Goal: Task Accomplishment & Management: Complete application form

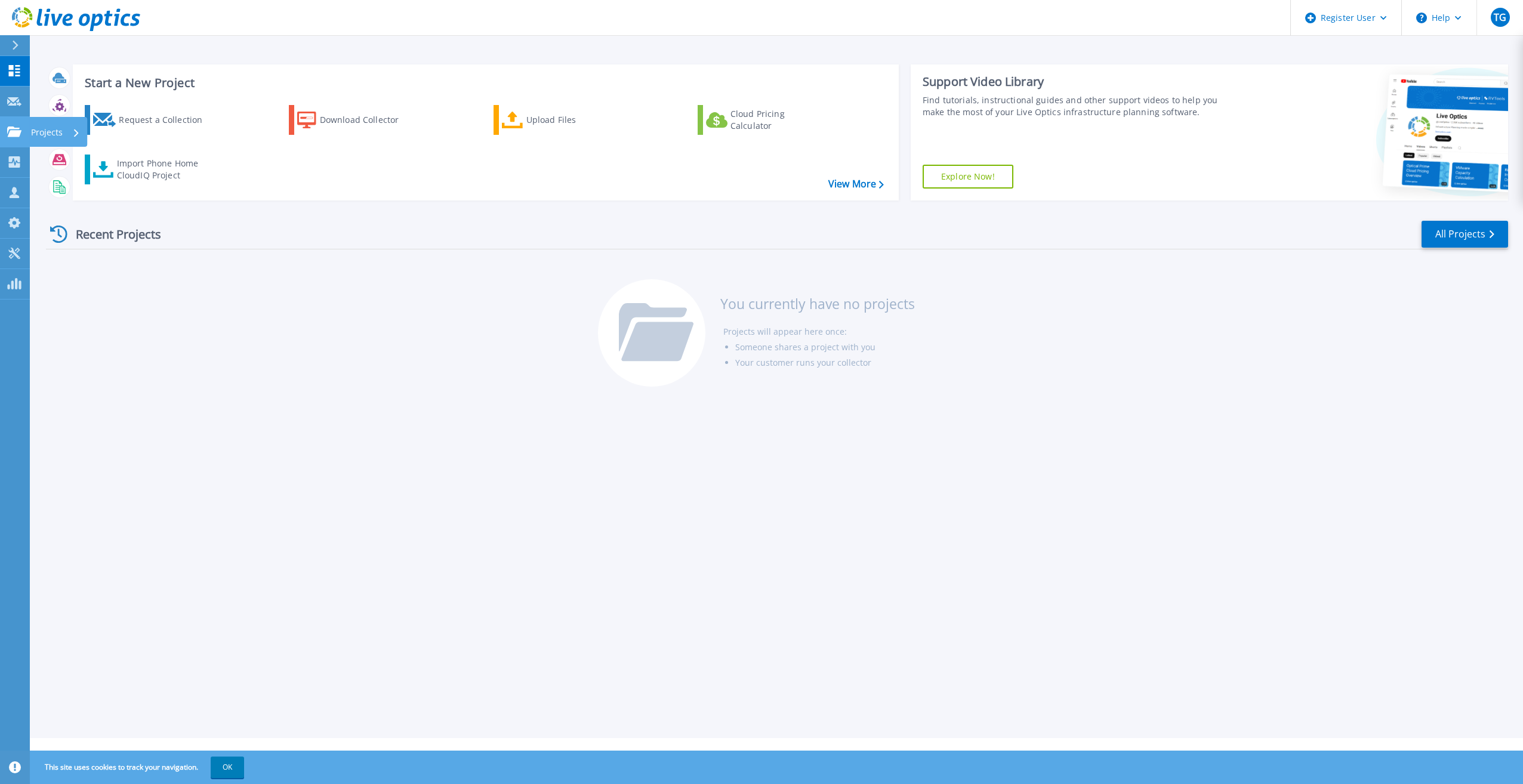
click at [10, 135] on icon at bounding box center [14, 131] width 15 height 10
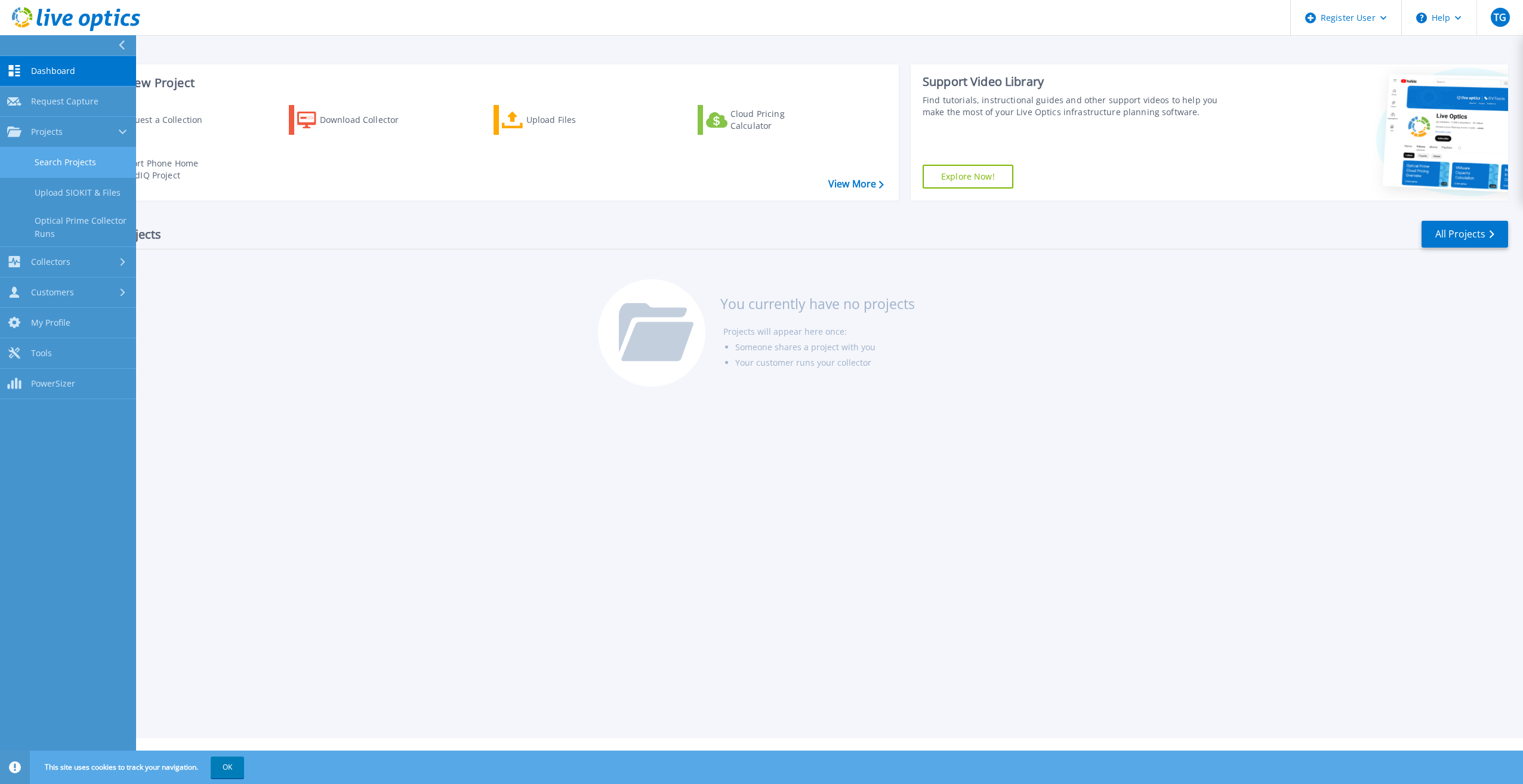
click at [82, 157] on link "Search Projects" at bounding box center [68, 162] width 136 height 30
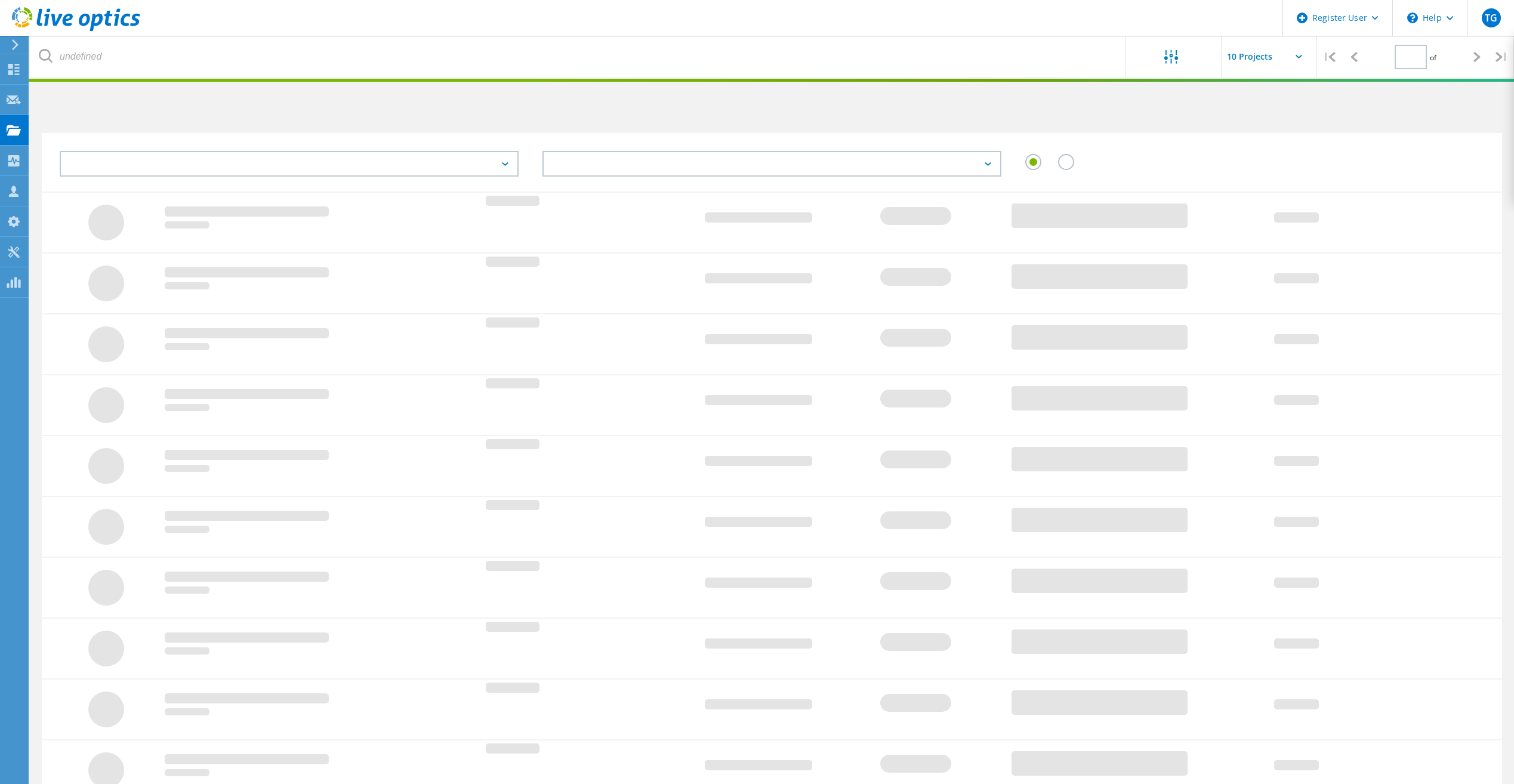
type input "1"
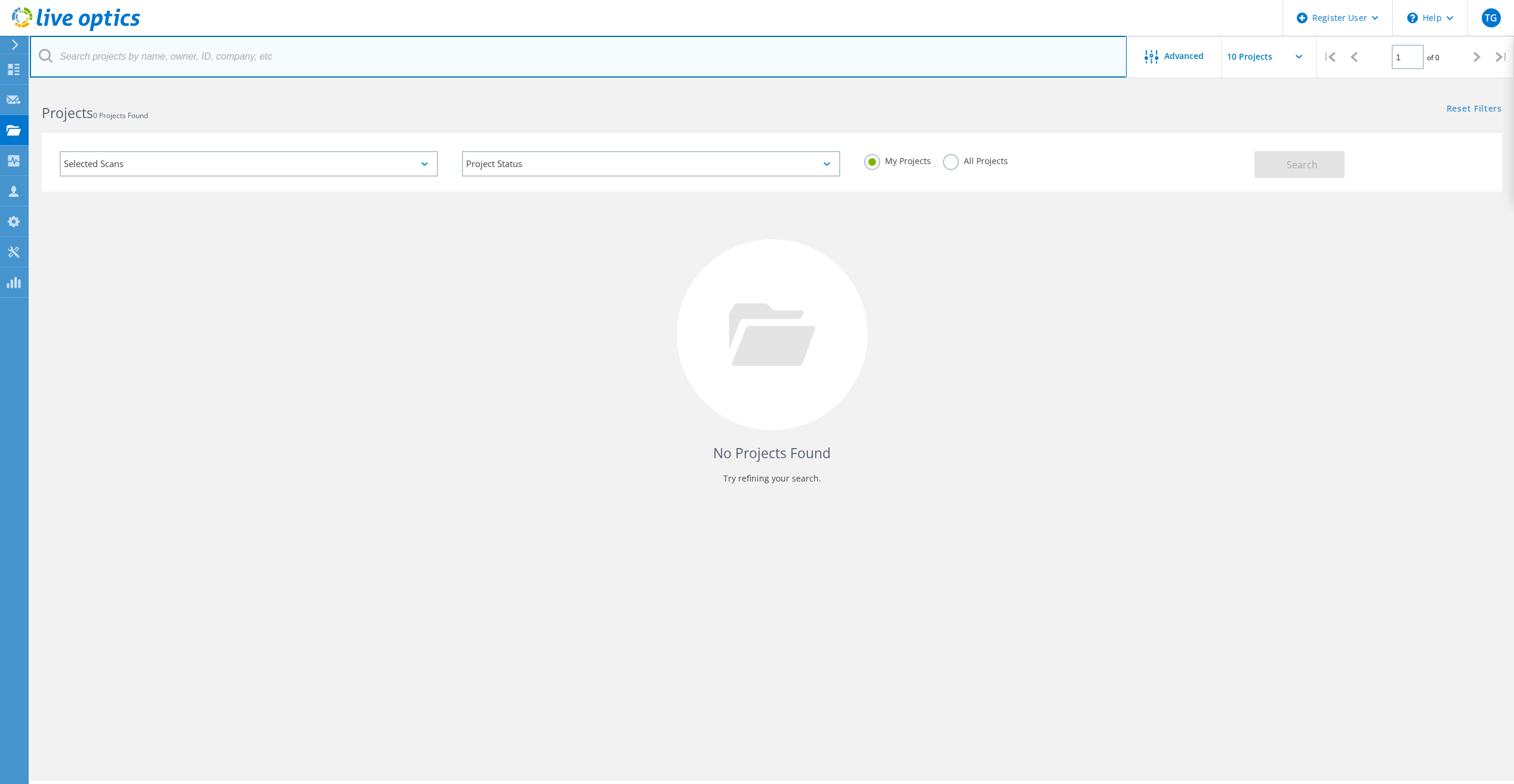
click at [241, 62] on input "text" at bounding box center [579, 56] width 1097 height 42
paste input "Naylor, Sean <snaylor@sbi-omaha.com>"
drag, startPoint x: 127, startPoint y: 54, endPoint x: 36, endPoint y: 54, distance: 91.0
click at [36, 54] on input "Naylor, Sean <snaylor@sbi-omaha.com>" at bounding box center [579, 56] width 1097 height 42
click at [123, 56] on input "Naylor, Sean <snaylor@sbi-omaha.com>" at bounding box center [579, 56] width 1097 height 42
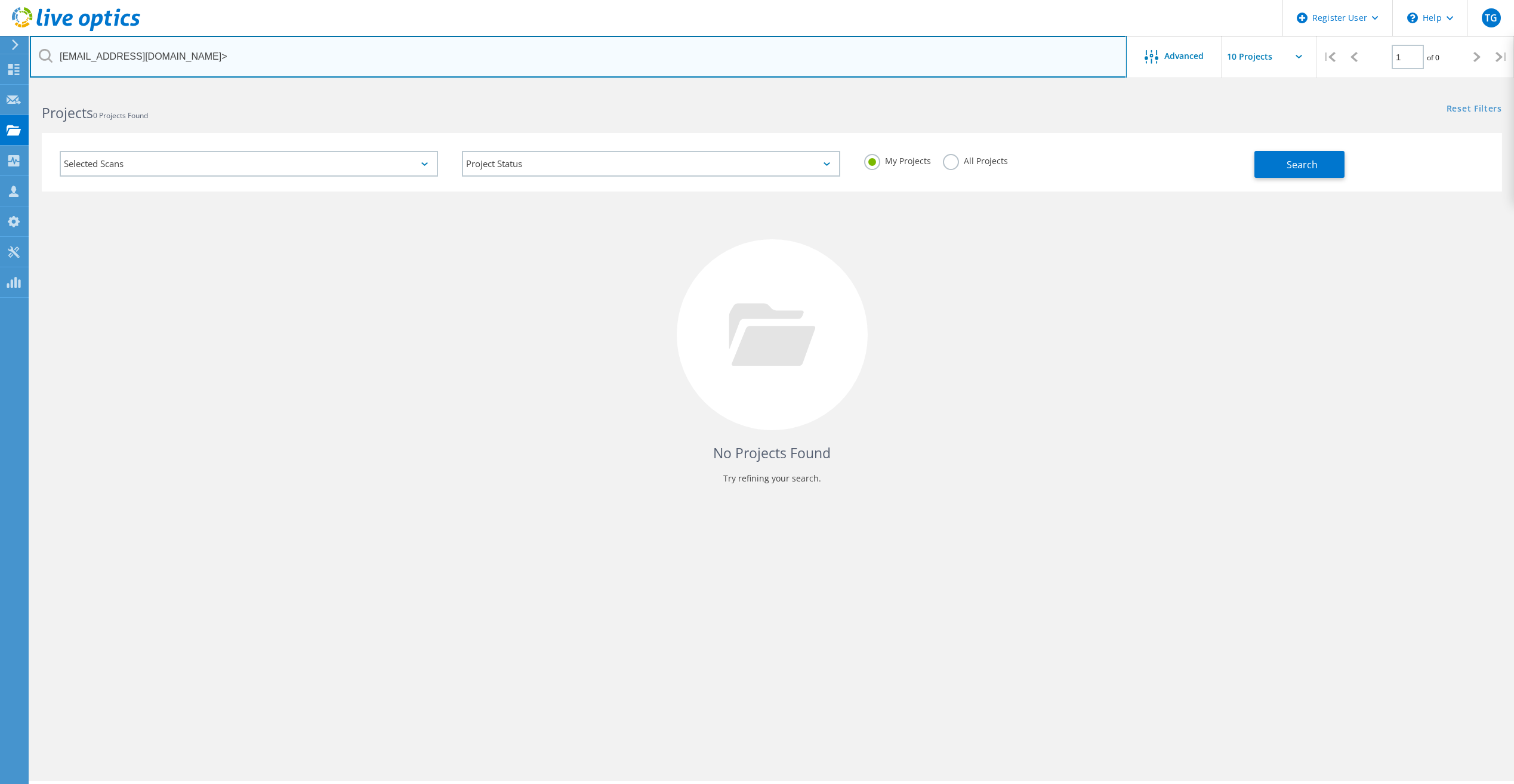
click at [182, 50] on input "snaylor@sbi-omaha.com>" at bounding box center [579, 56] width 1097 height 42
type input "snaylor@sbi-omaha.com"
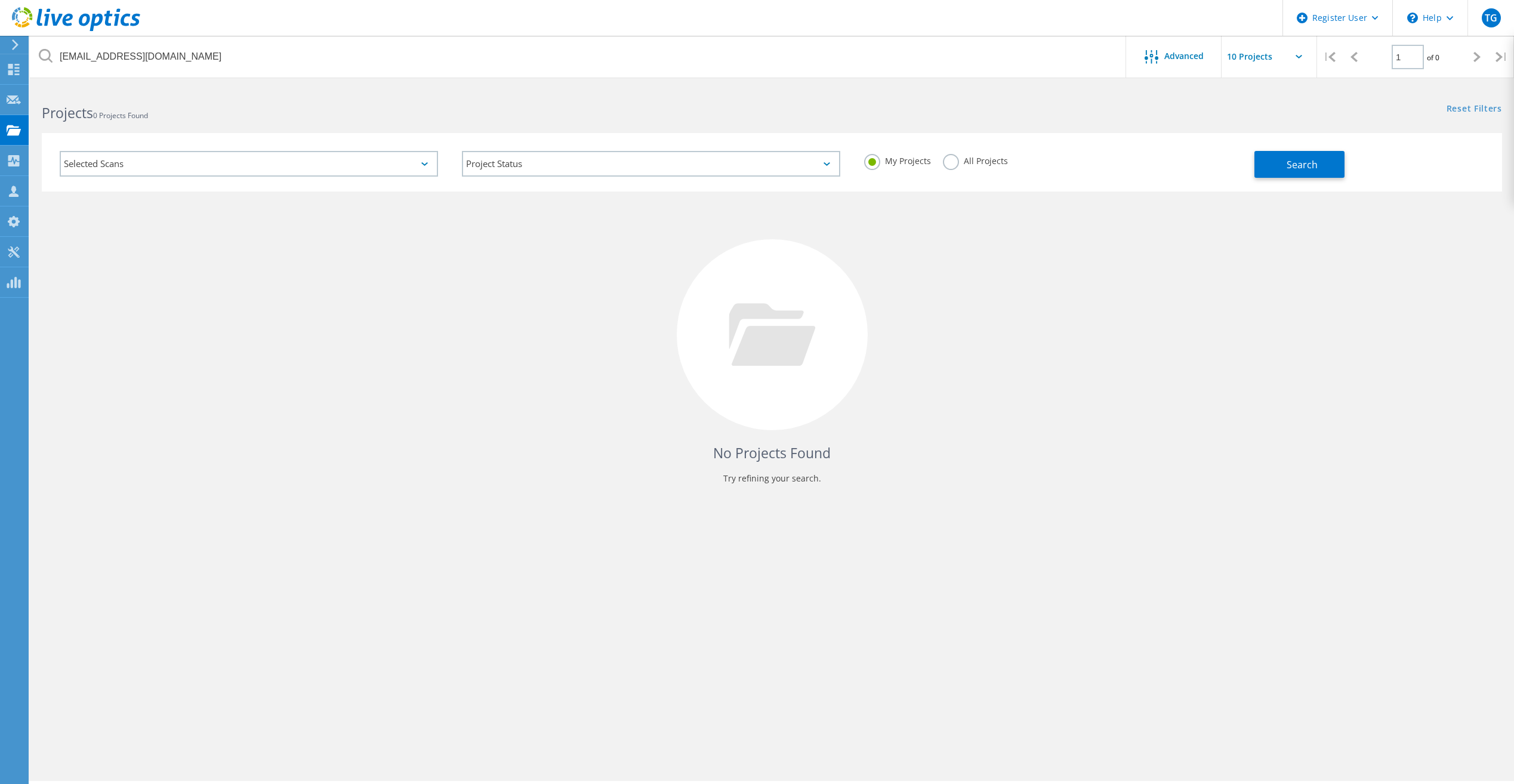
click at [944, 165] on label "All Projects" at bounding box center [975, 160] width 65 height 12
click at [0, 0] on input "All Projects" at bounding box center [0, 0] width 0 height 0
click at [1288, 171] on button "Search" at bounding box center [1300, 165] width 91 height 27
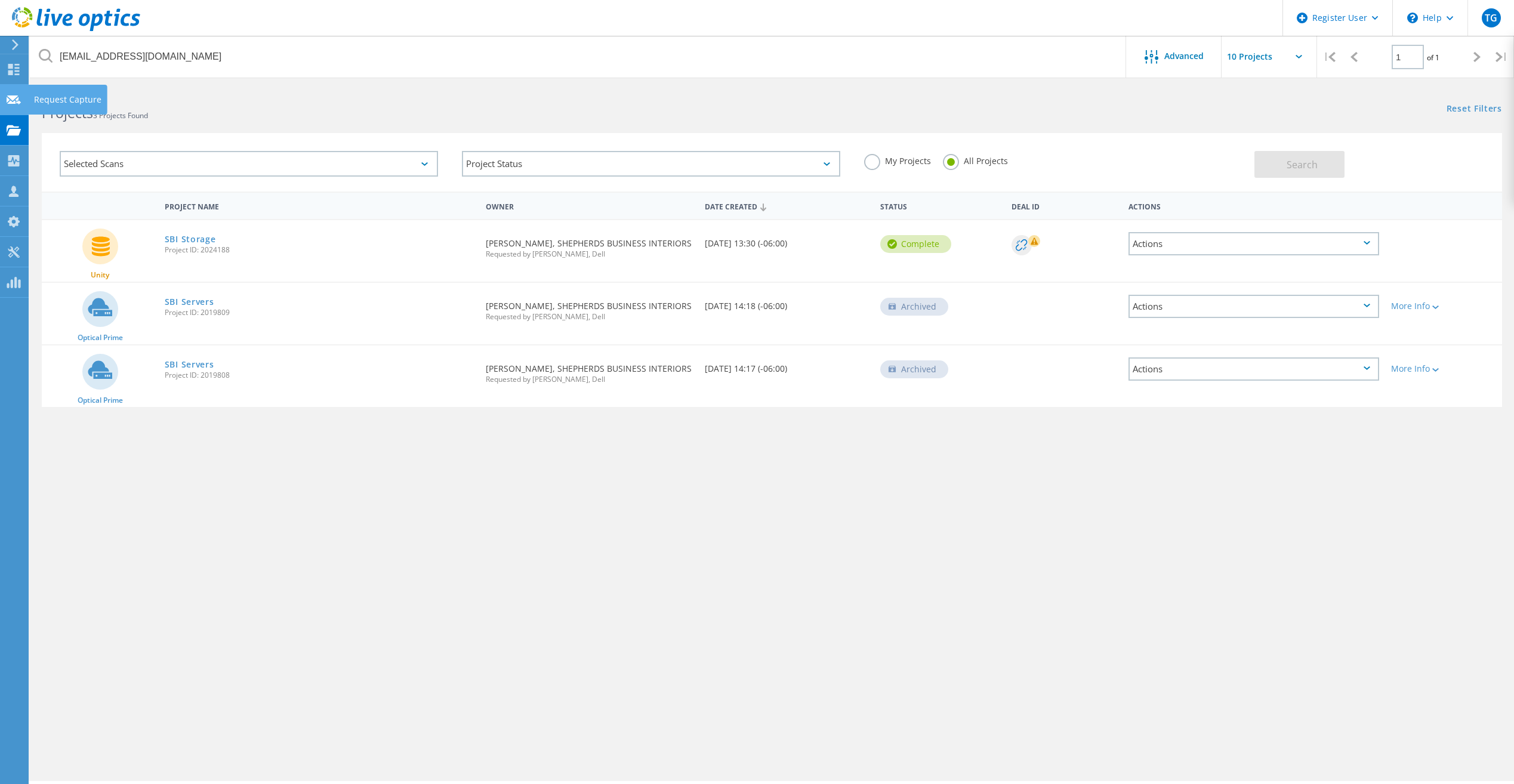
click at [38, 99] on div "Request Capture" at bounding box center [67, 99] width 67 height 9
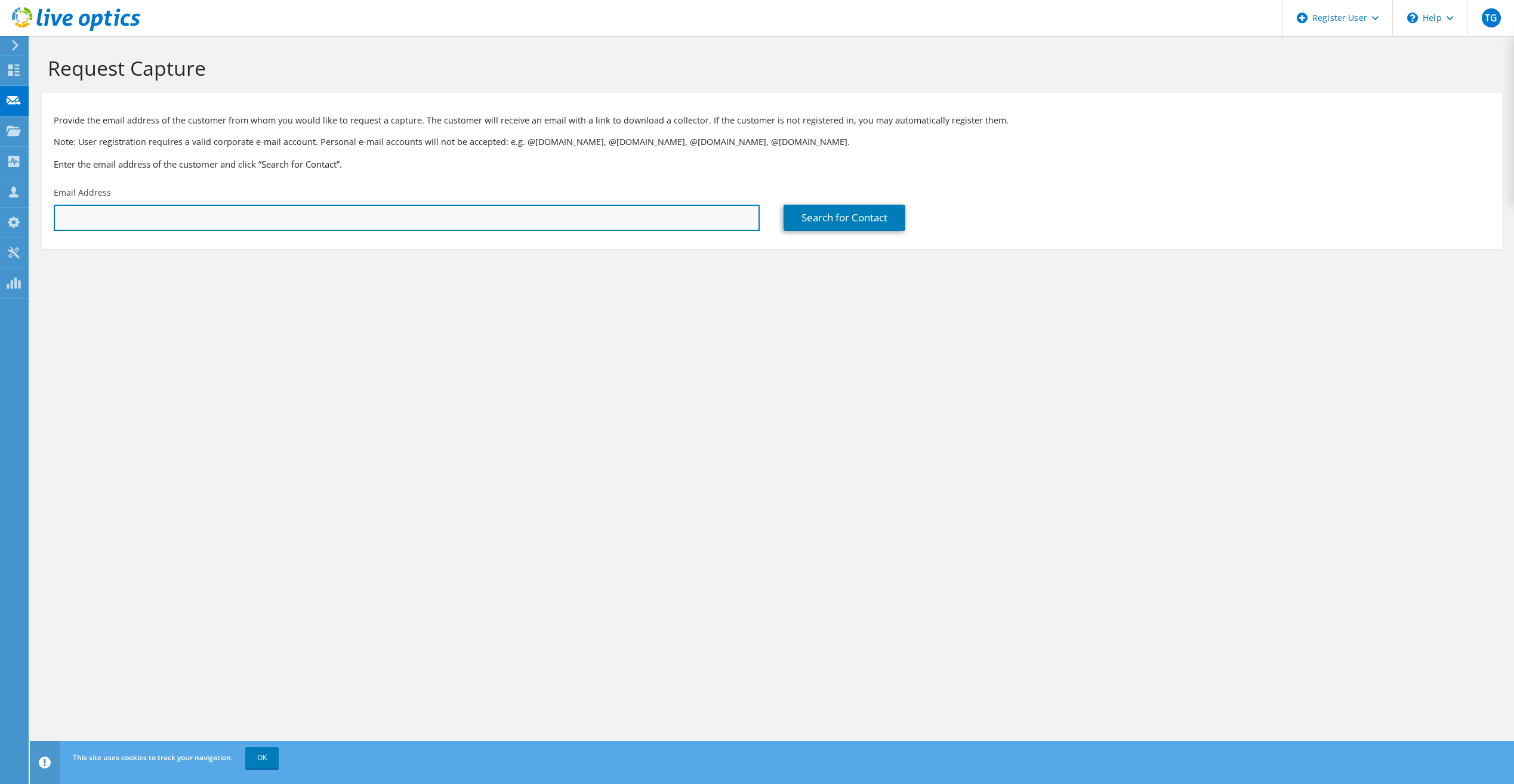
click at [481, 214] on input "text" at bounding box center [406, 217] width 706 height 26
paste input "Naylor, Sean <snaylor@sbi-omaha.com>"
click at [121, 220] on input "Naylor, Sean <snaylor@sbi-omaha.com>" at bounding box center [406, 217] width 706 height 26
click at [189, 222] on input "snaylor@sbi-omaha.com>" at bounding box center [406, 217] width 706 height 26
type input "snaylor@sbi-omaha.com"
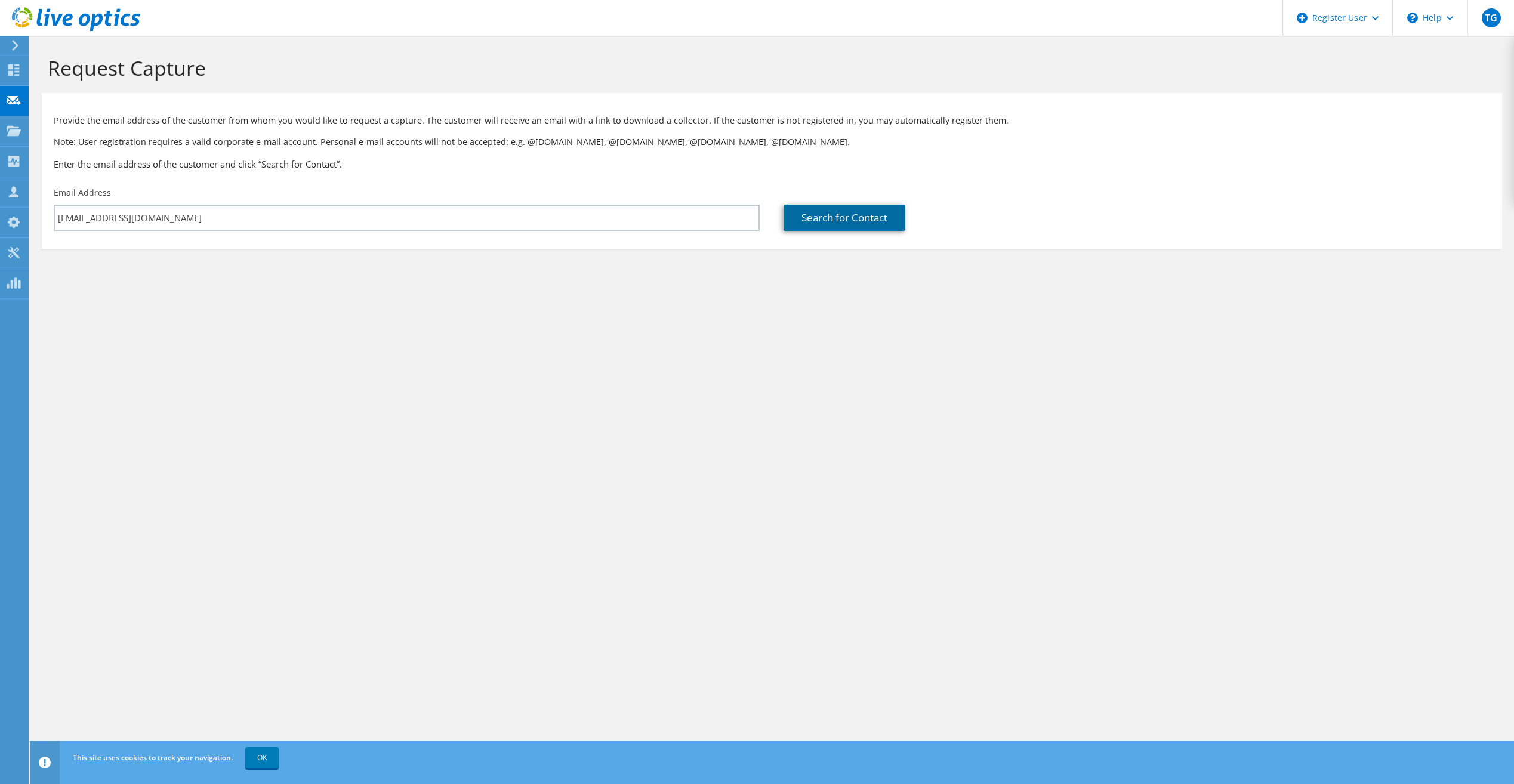
click at [850, 214] on link "Search for Contact" at bounding box center [844, 217] width 122 height 26
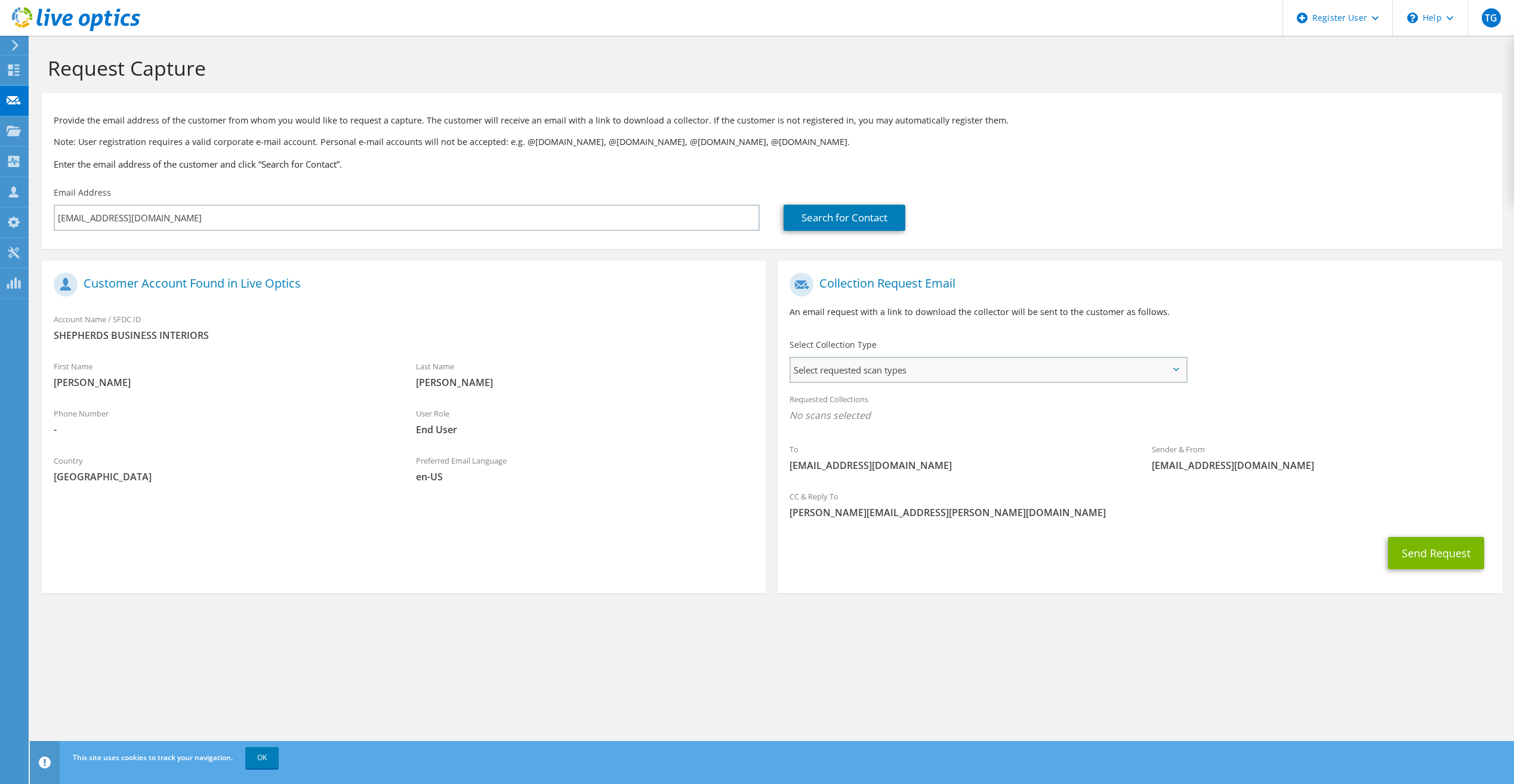
click at [1048, 369] on span "Select requested scan types" at bounding box center [988, 370] width 395 height 24
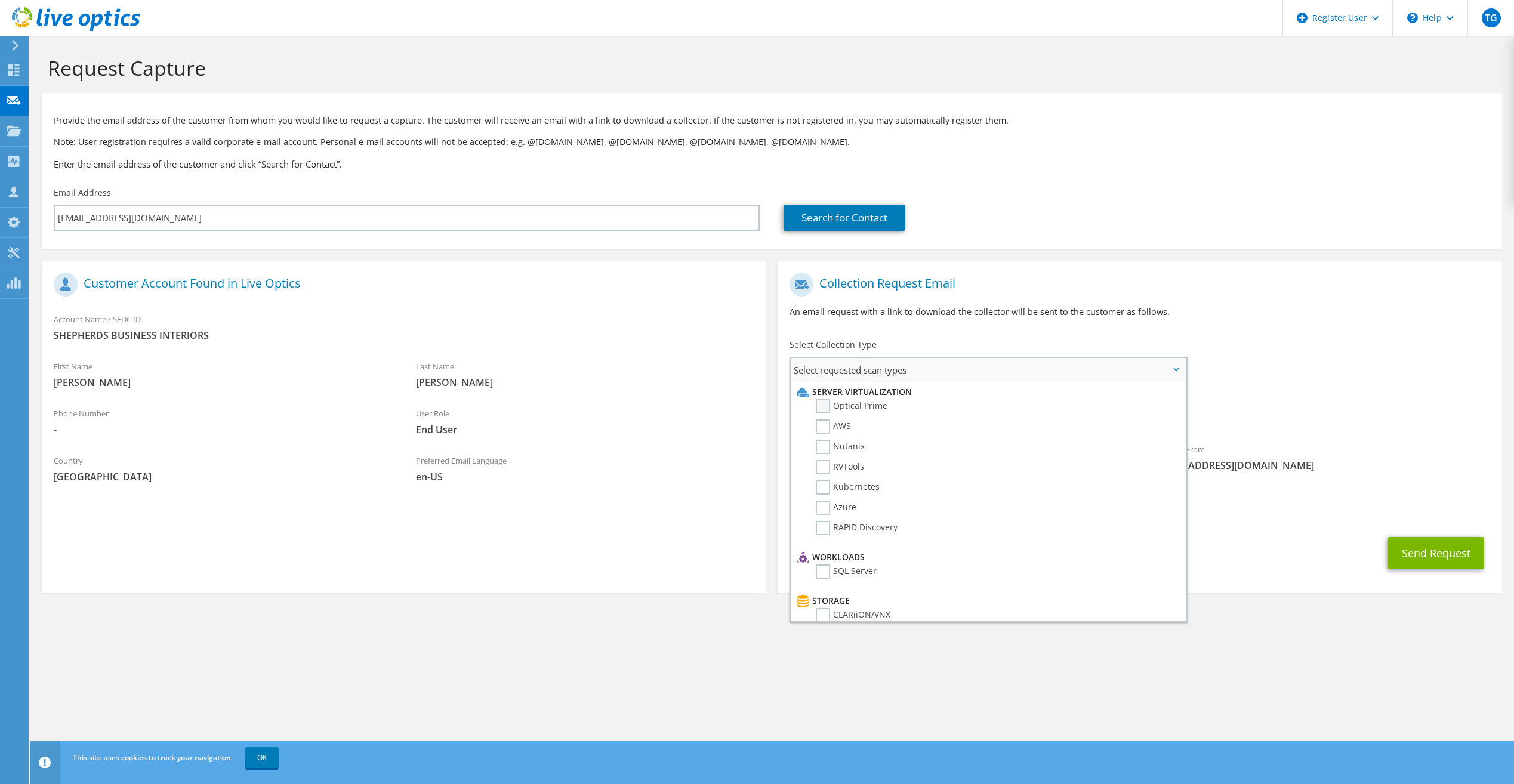
click at [855, 409] on label "Optical Prime" at bounding box center [852, 406] width 72 height 15
click at [0, 0] on input "Optical Prime" at bounding box center [0, 0] width 0 height 0
click at [1291, 380] on div "To snaylor@sbi-omaha.com Sender & From liveoptics@liveoptics.com" at bounding box center [1139, 377] width 724 height 221
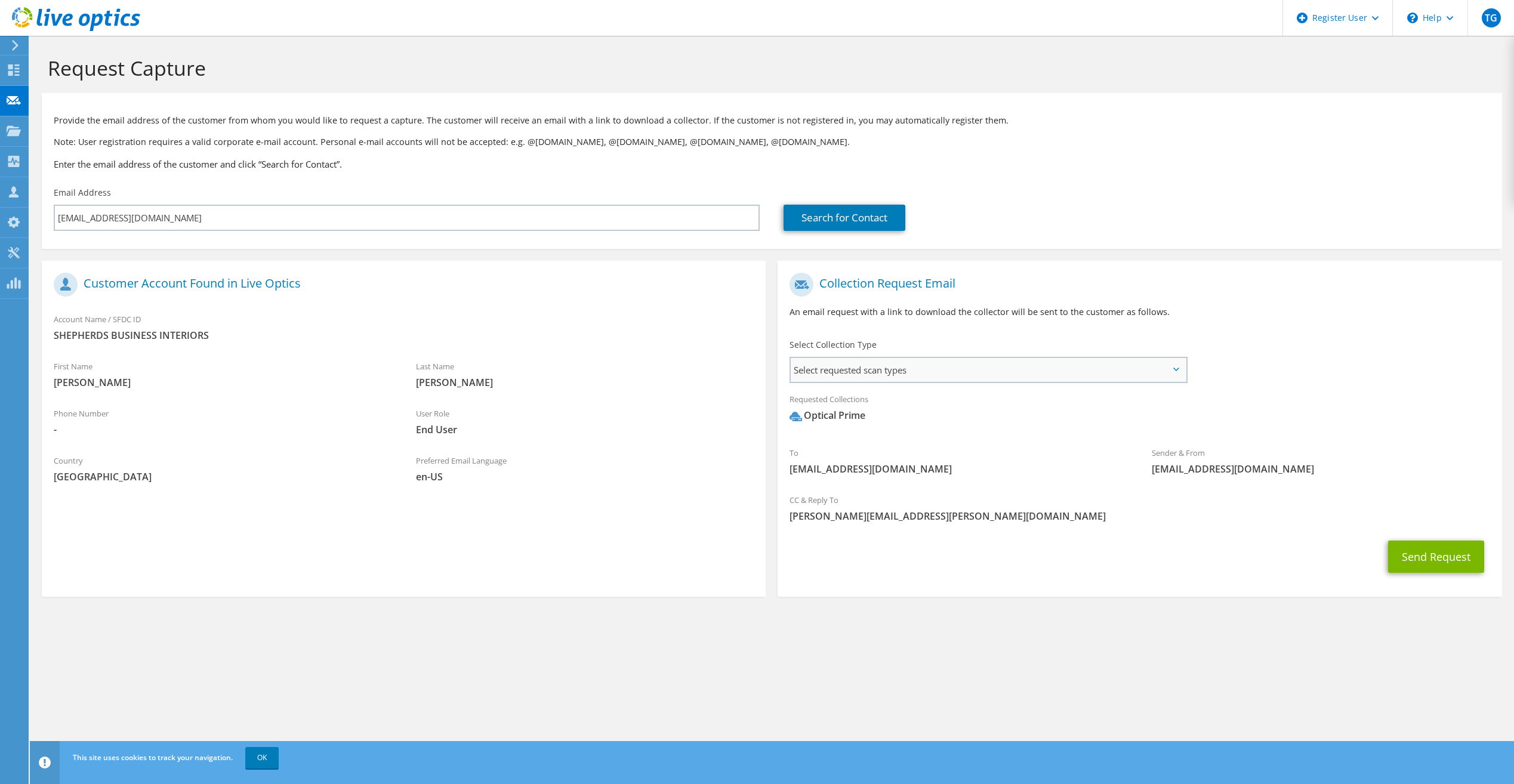
click at [1003, 383] on div "Select requested scan types Server Virtualization Optical Prime AWS Nutanix SC" at bounding box center [989, 369] width 397 height 26
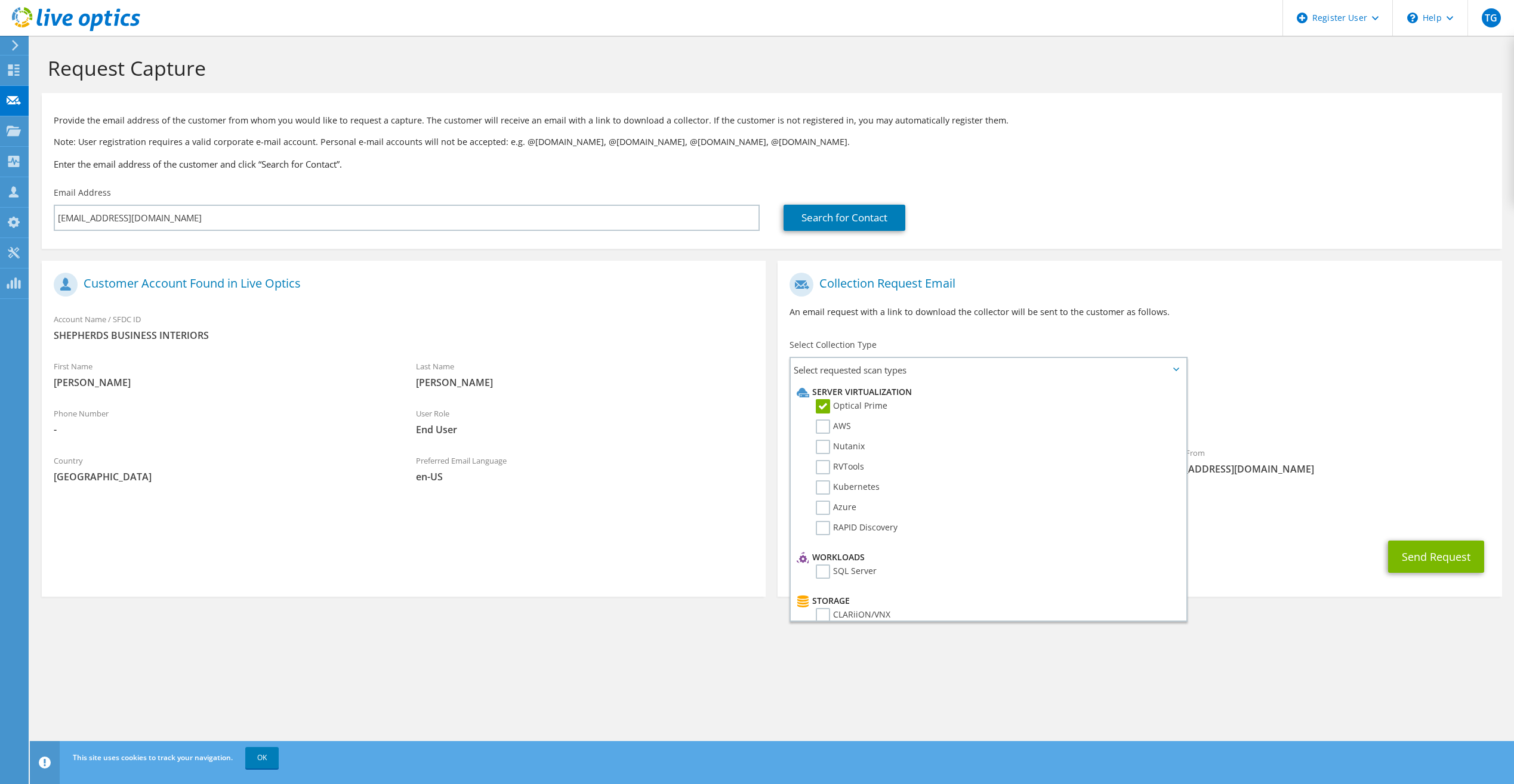
click at [1289, 336] on div "To snaylor@sbi-omaha.com Sender & From liveoptics@liveoptics.com" at bounding box center [1139, 377] width 724 height 221
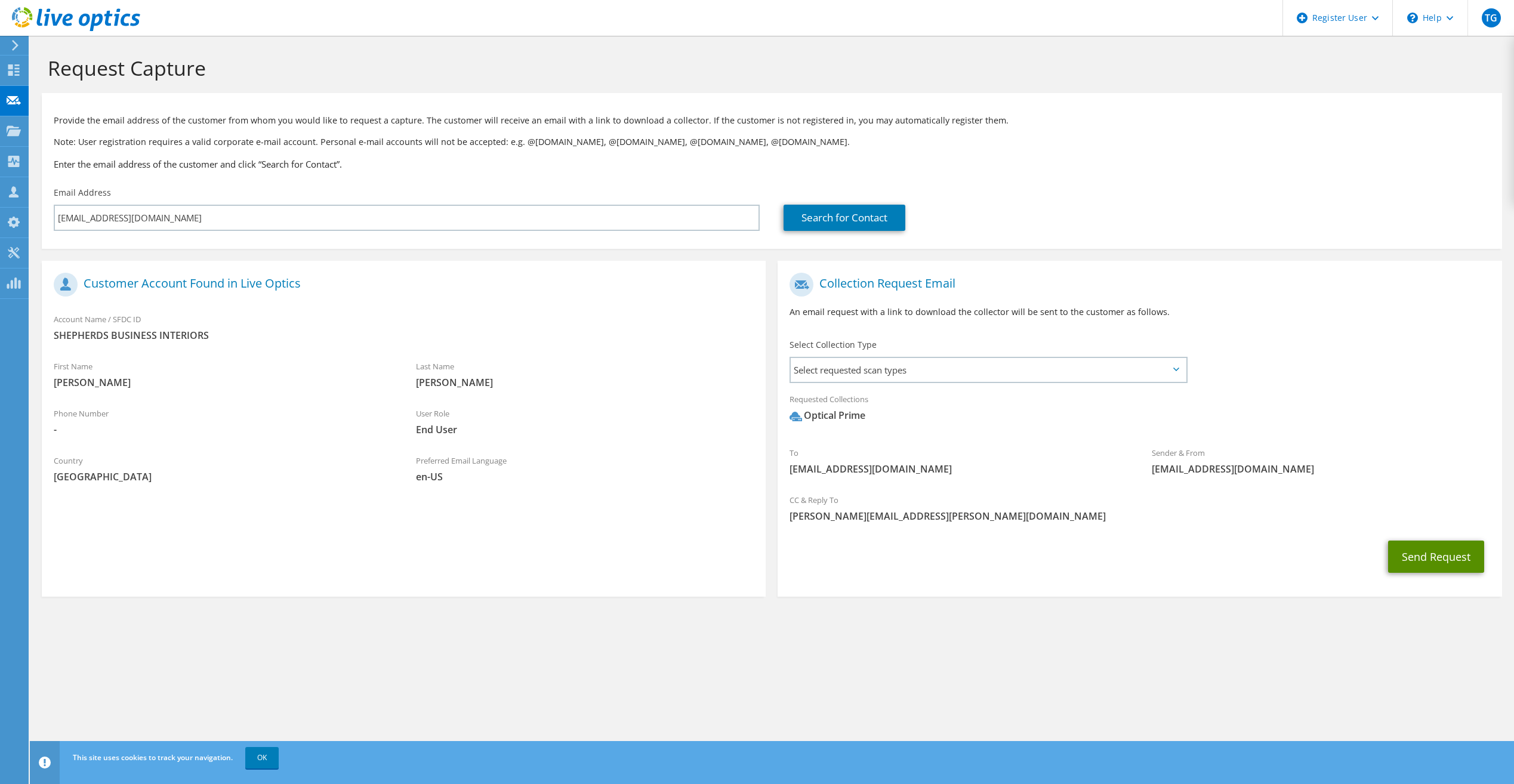
click at [1420, 554] on button "Send Request" at bounding box center [1436, 556] width 96 height 32
